Goal: Task Accomplishment & Management: Use online tool/utility

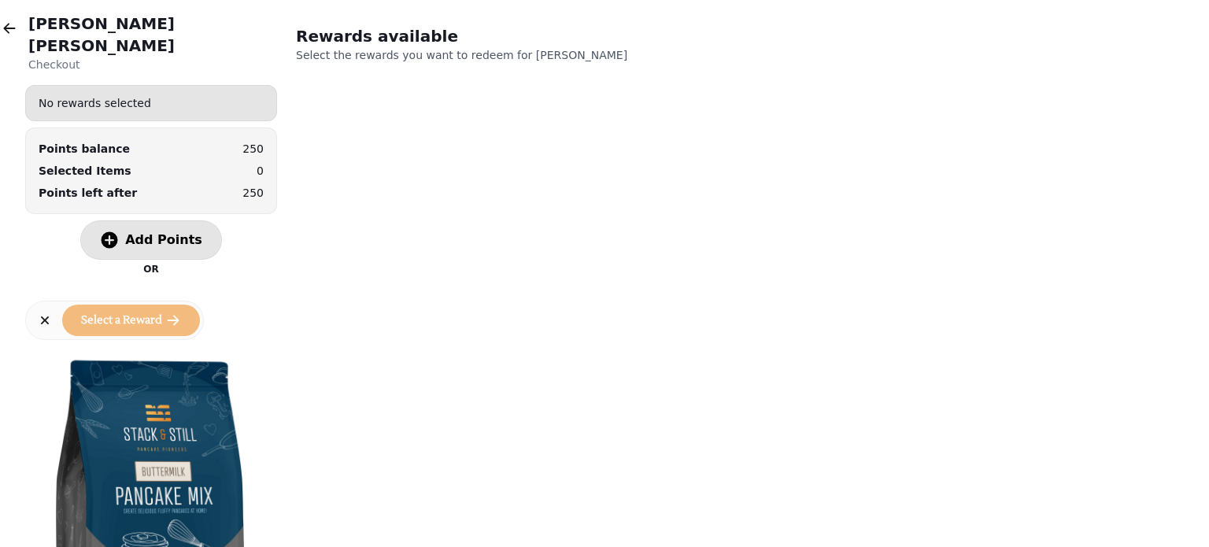
click at [144, 234] on span "Add Points" at bounding box center [163, 240] width 77 height 13
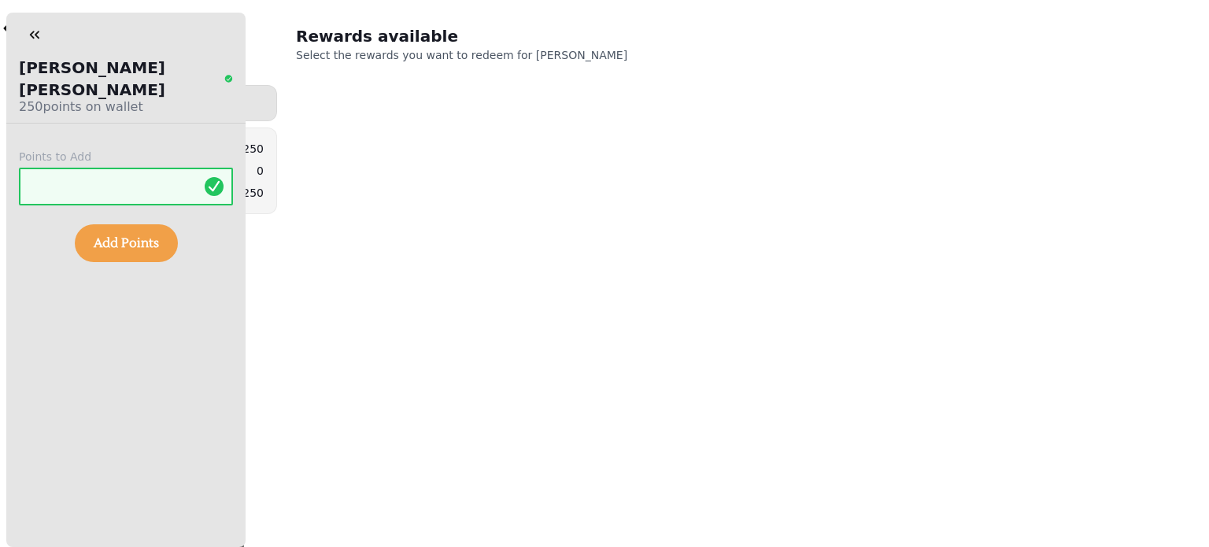
click at [144, 237] on span "Add Points" at bounding box center [126, 243] width 65 height 13
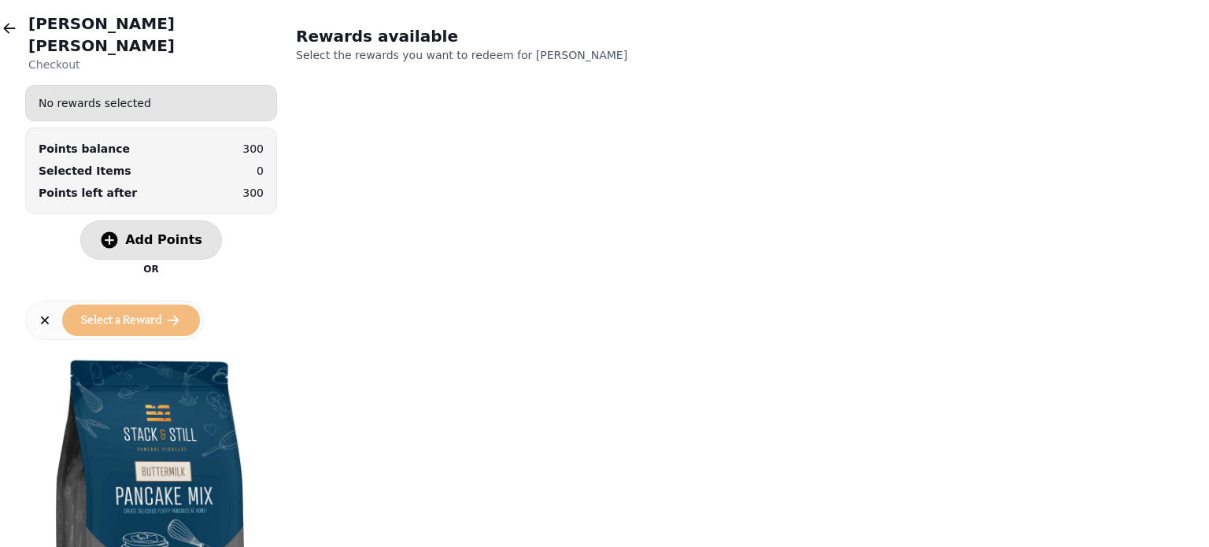
click at [131, 220] on button "Add Points" at bounding box center [151, 239] width 142 height 39
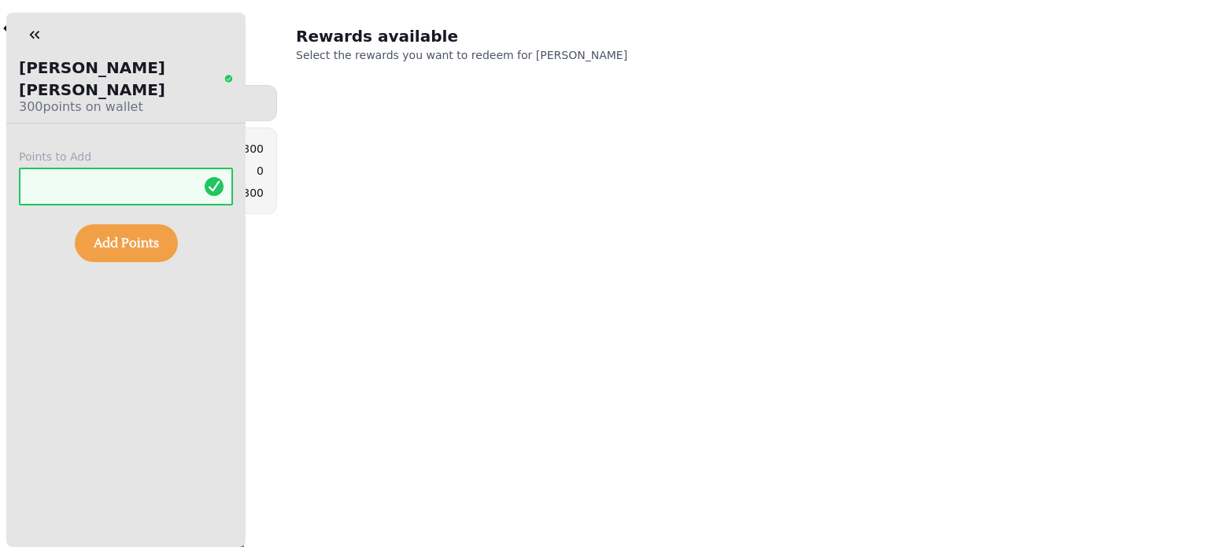
click at [131, 237] on span "Add Points" at bounding box center [126, 243] width 65 height 13
